Goal: Find specific page/section: Find specific page/section

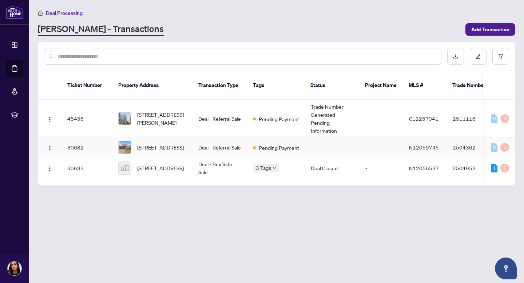
click at [221, 141] on td "Deal - Referral Sale" at bounding box center [220, 147] width 55 height 19
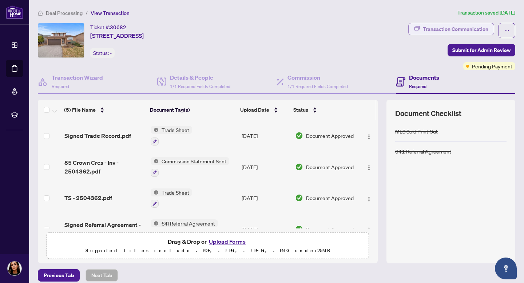
click at [448, 31] on div "Transaction Communication" at bounding box center [456, 29] width 66 height 12
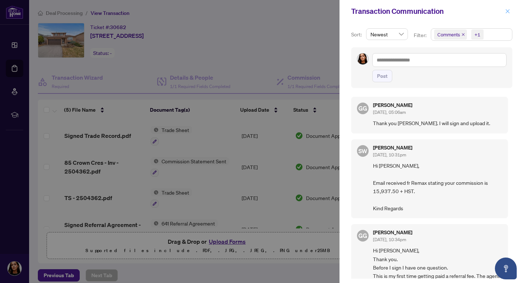
click at [510, 12] on icon "close" at bounding box center [508, 11] width 5 height 5
